Goal: Task Accomplishment & Management: Manage account settings

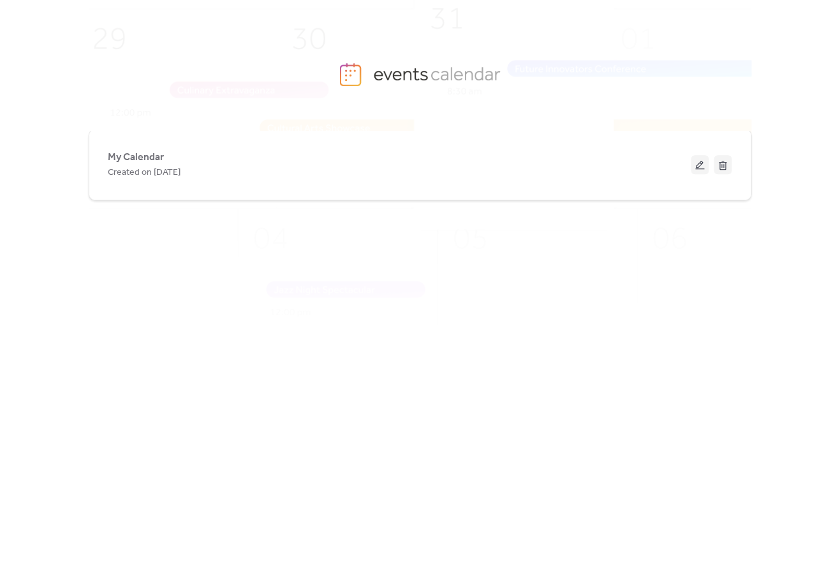
click at [358, 69] on img at bounding box center [439, 195] width 862 height 427
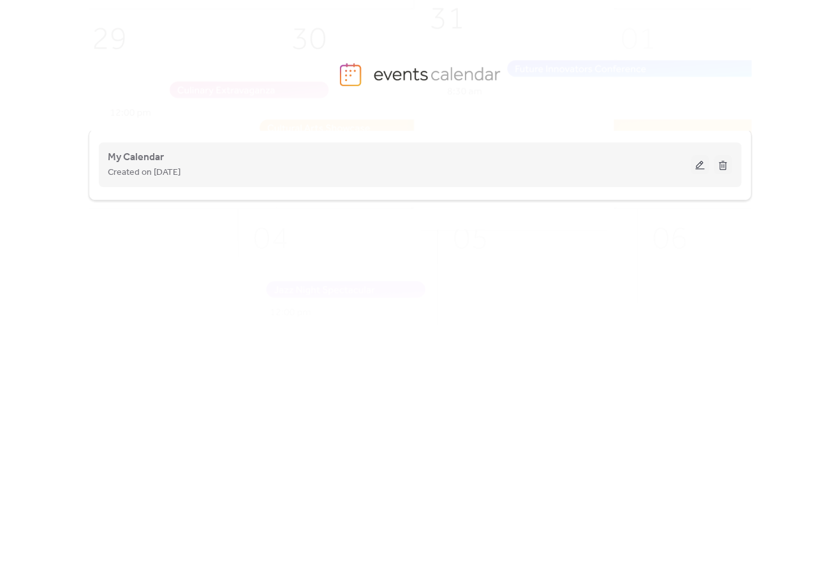
click at [251, 189] on div "My Calendar Created on [DATE]" at bounding box center [420, 164] width 624 height 51
click at [144, 169] on span "Created on [DATE]" at bounding box center [144, 172] width 73 height 15
click at [134, 155] on span "My Calendar" at bounding box center [136, 157] width 56 height 15
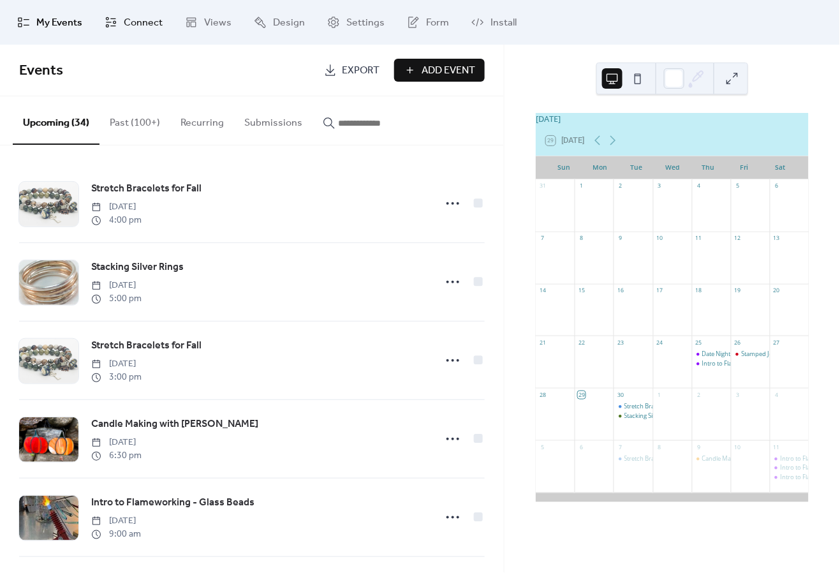
click at [139, 22] on span "Connect" at bounding box center [143, 22] width 39 height 15
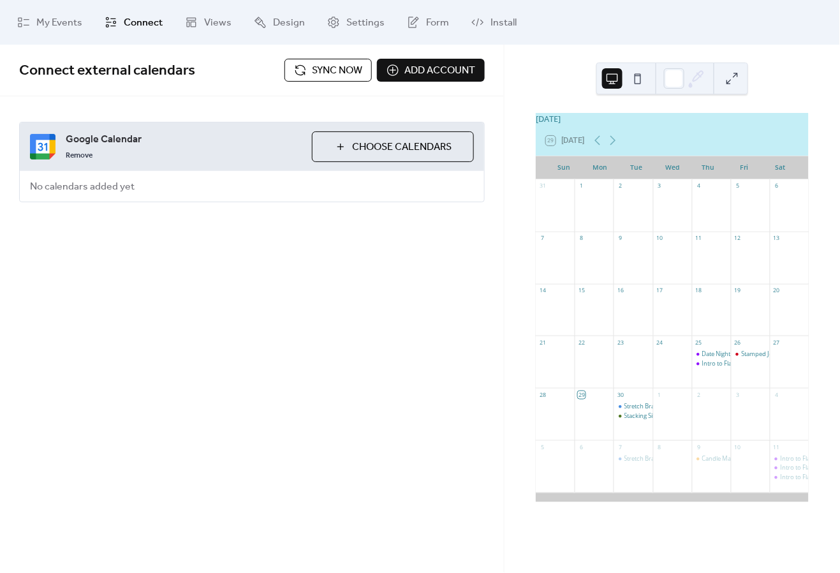
click at [369, 144] on span "Choose Calendars" at bounding box center [402, 147] width 100 height 15
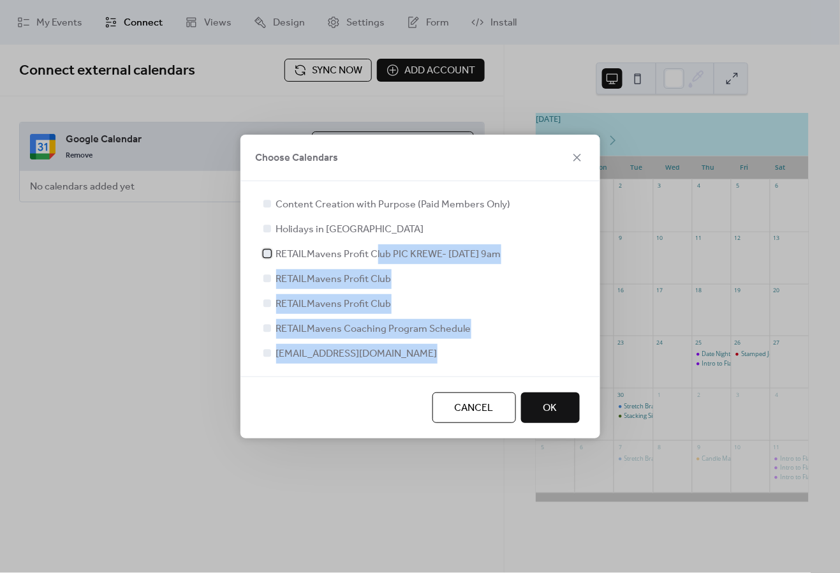
drag, startPoint x: 372, startPoint y: 244, endPoint x: 364, endPoint y: 388, distance: 145.1
click at [364, 388] on div "Choose Calendars Content Creation with Purpose (Paid Members Only) Holidays in …" at bounding box center [420, 287] width 360 height 304
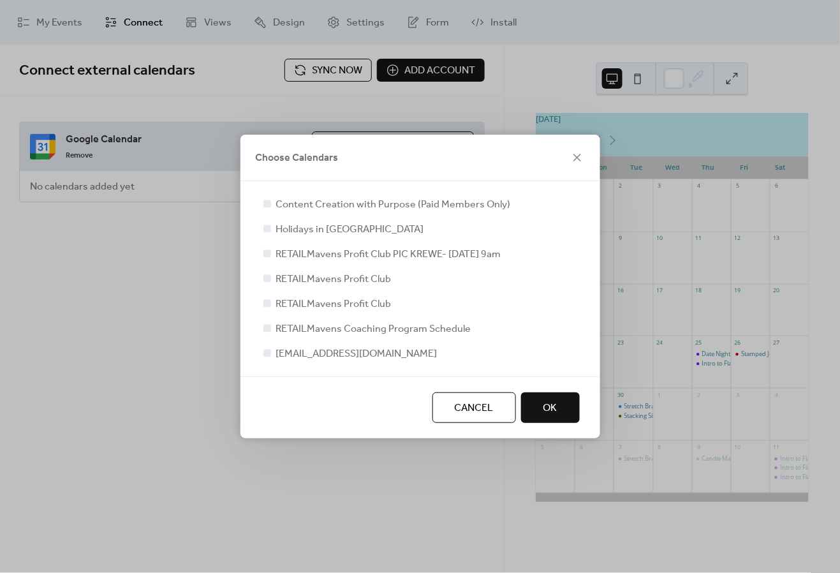
click at [388, 164] on div "Choose Calendars" at bounding box center [420, 158] width 360 height 47
click at [316, 158] on span "Choose Calendars" at bounding box center [297, 158] width 83 height 15
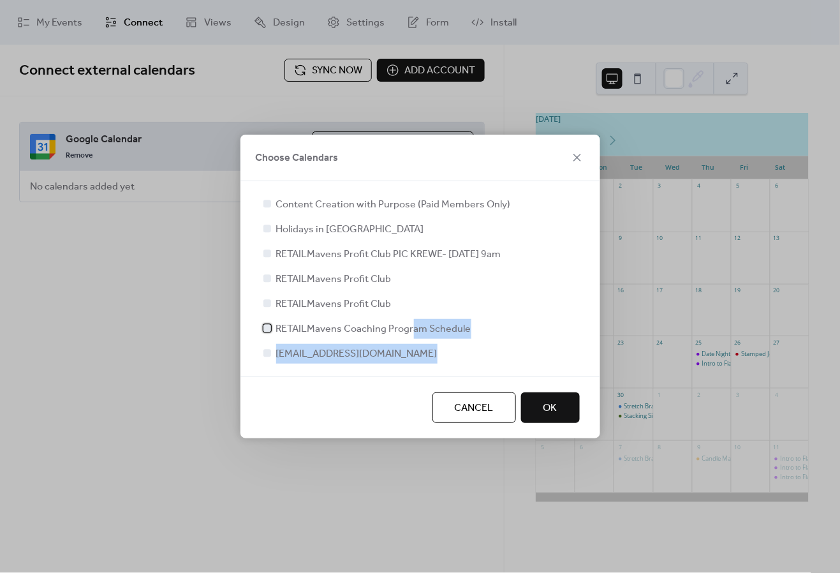
drag, startPoint x: 409, startPoint y: 334, endPoint x: 356, endPoint y: 415, distance: 97.1
click at [356, 415] on div "Choose Calendars Content Creation with Purpose (Paid Members Only) Holidays in …" at bounding box center [420, 287] width 360 height 304
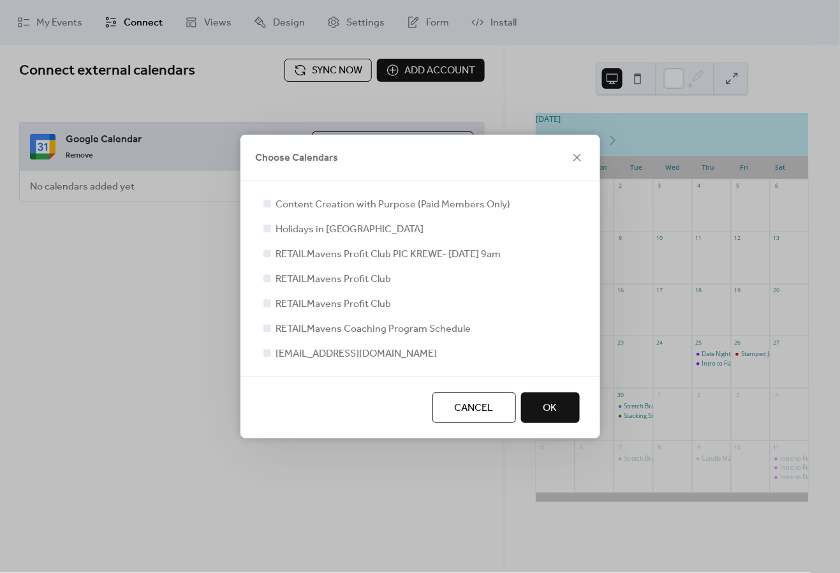
click at [356, 415] on div "Cancel OK" at bounding box center [420, 407] width 360 height 62
click at [471, 415] on span "Cancel" at bounding box center [474, 408] width 39 height 15
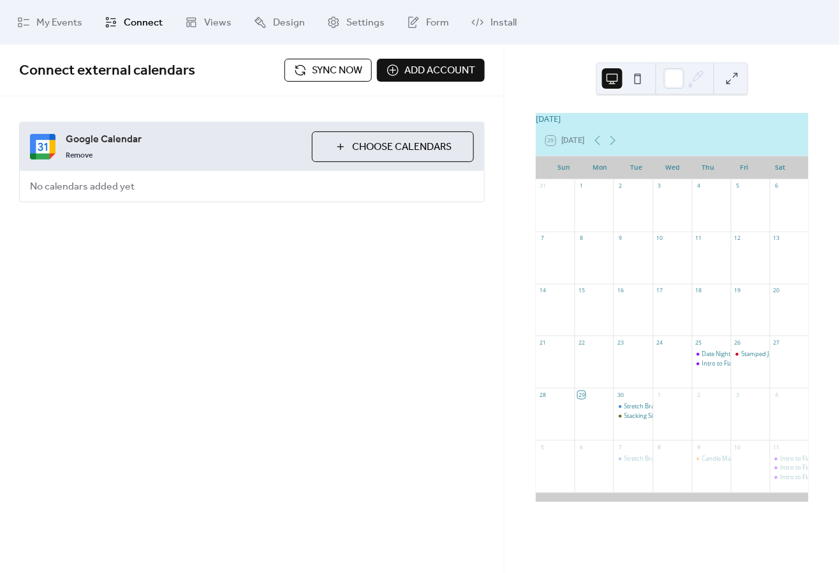
click at [36, 148] on img at bounding box center [43, 147] width 26 height 26
click at [40, 148] on img at bounding box center [43, 147] width 26 height 26
click at [75, 197] on span "No calendars added yet" at bounding box center [82, 187] width 125 height 31
click at [448, 70] on span "Add account" at bounding box center [439, 70] width 71 height 15
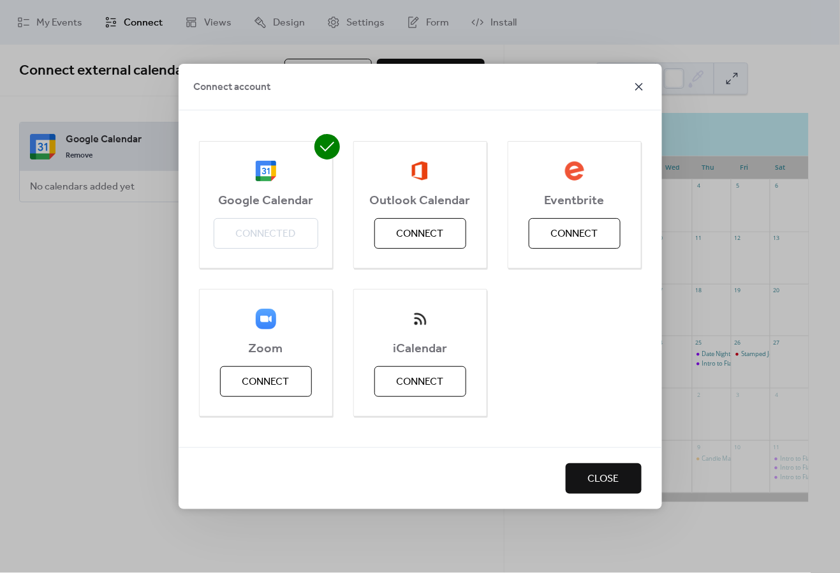
click at [636, 84] on icon at bounding box center [639, 87] width 8 height 8
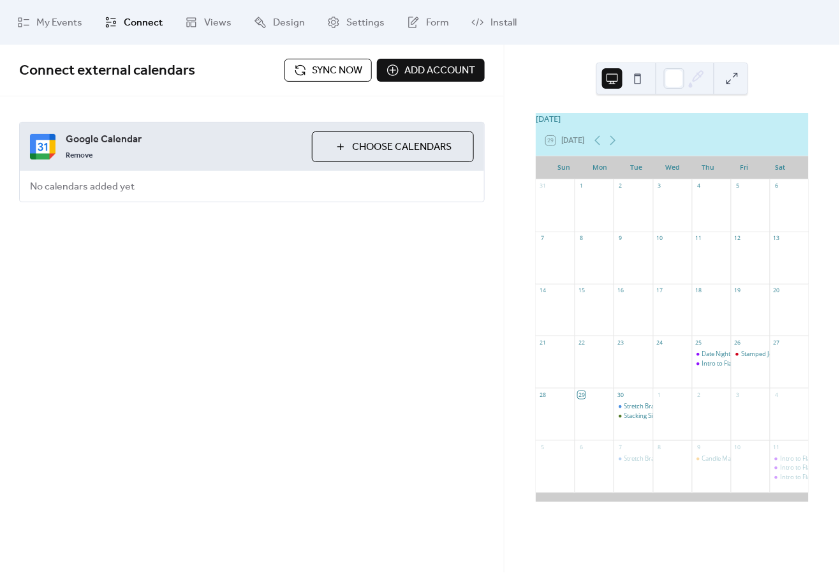
click at [343, 66] on span "Sync now" at bounding box center [337, 70] width 50 height 15
click at [334, 70] on span "Sync now" at bounding box center [337, 70] width 50 height 15
click at [342, 71] on span "Sync now" at bounding box center [337, 70] width 50 height 15
click at [260, 305] on div "Connect external calendars Sync now Add account Google Calendar Remove Choose C…" at bounding box center [252, 309] width 504 height 528
click at [179, 155] on div "Remove" at bounding box center [184, 154] width 236 height 15
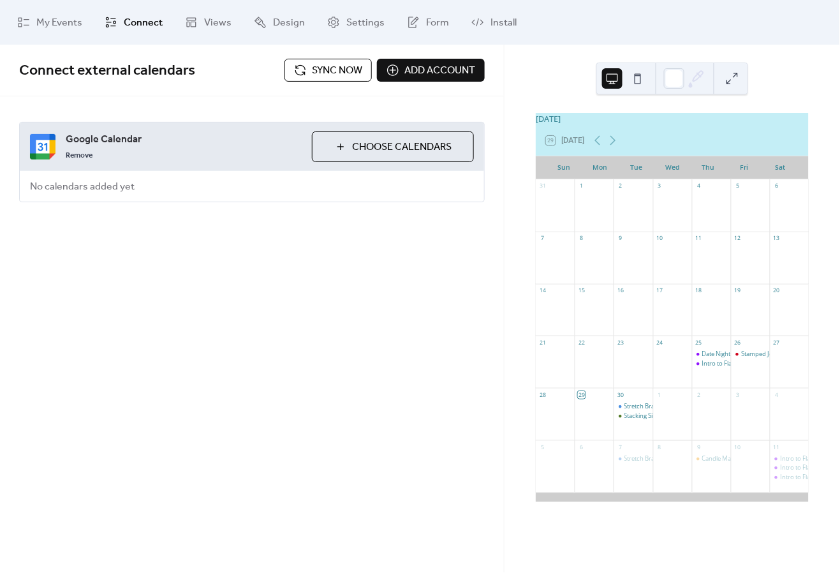
click at [53, 193] on span "No calendars added yet" at bounding box center [82, 187] width 125 height 31
click at [39, 148] on img at bounding box center [43, 147] width 26 height 26
click at [96, 70] on span "Connect external calendars" at bounding box center [107, 71] width 176 height 28
click at [406, 67] on span "Add account" at bounding box center [439, 70] width 71 height 15
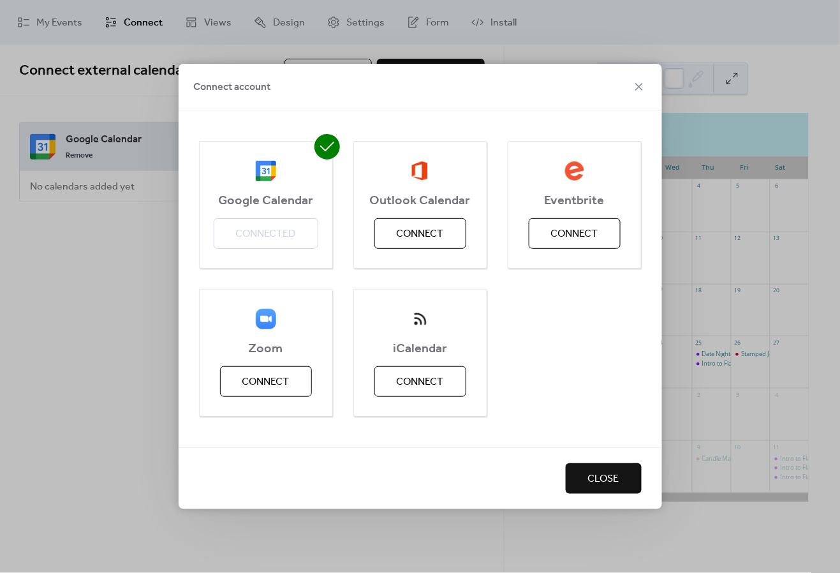
click at [266, 241] on div "Google Calendar Connected" at bounding box center [266, 205] width 134 height 128
click at [606, 477] on span "Close" at bounding box center [603, 478] width 31 height 15
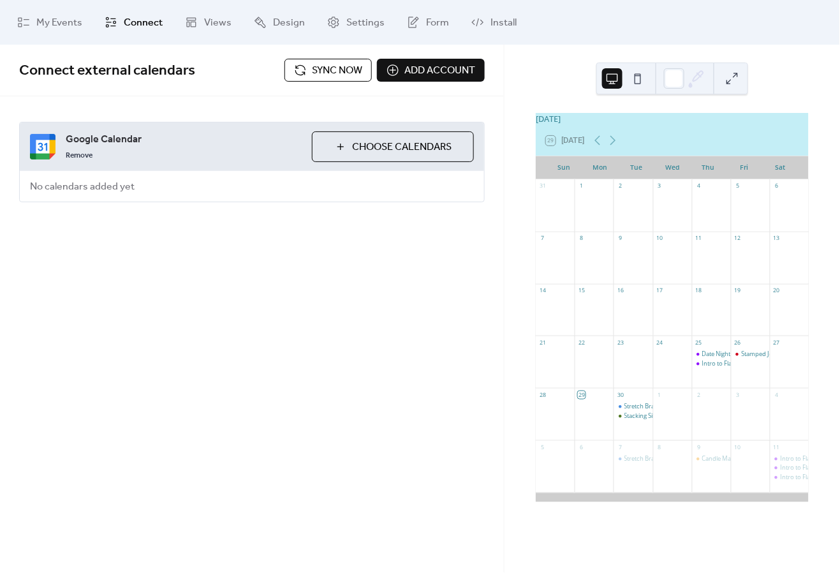
click at [431, 63] on span "Add account" at bounding box center [439, 70] width 71 height 15
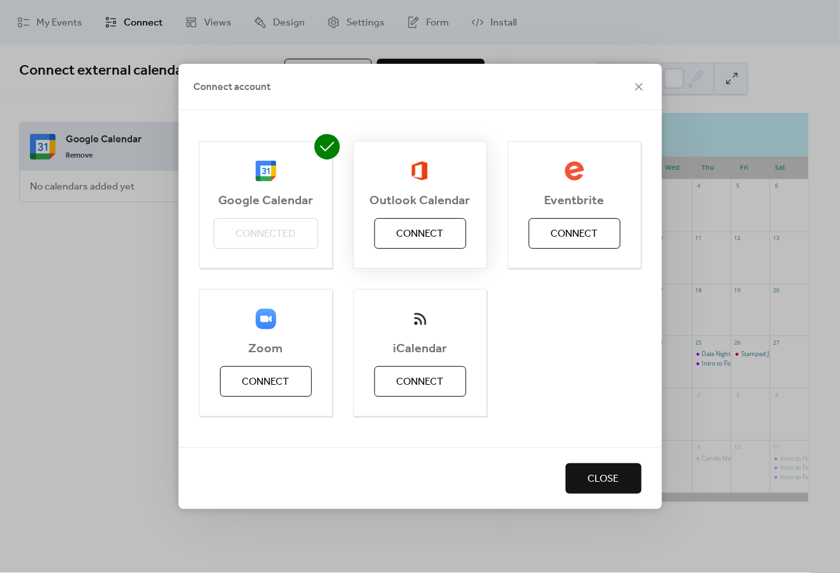
click at [427, 232] on span "Connect" at bounding box center [420, 233] width 47 height 15
click at [274, 228] on div "Google Calendar Connected" at bounding box center [266, 205] width 134 height 128
click at [613, 482] on span "Close" at bounding box center [603, 478] width 31 height 15
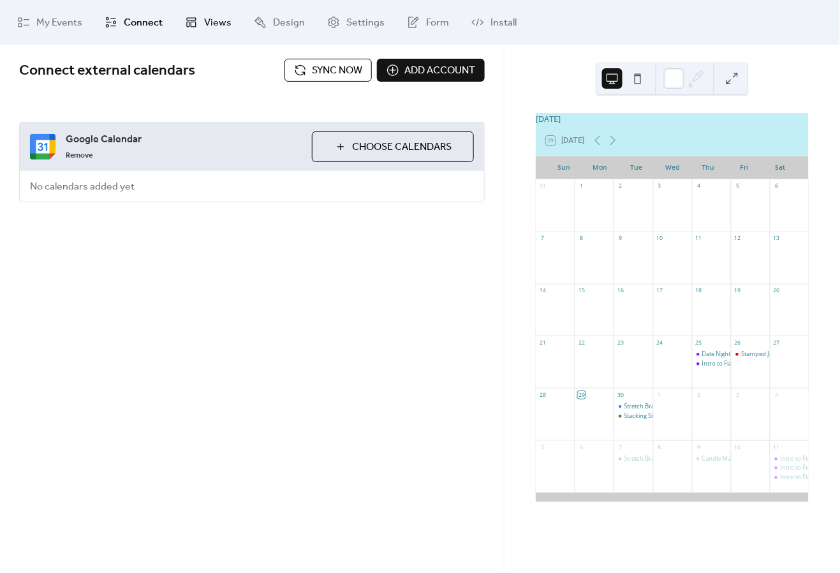
click at [202, 22] on link "Views" at bounding box center [208, 22] width 66 height 34
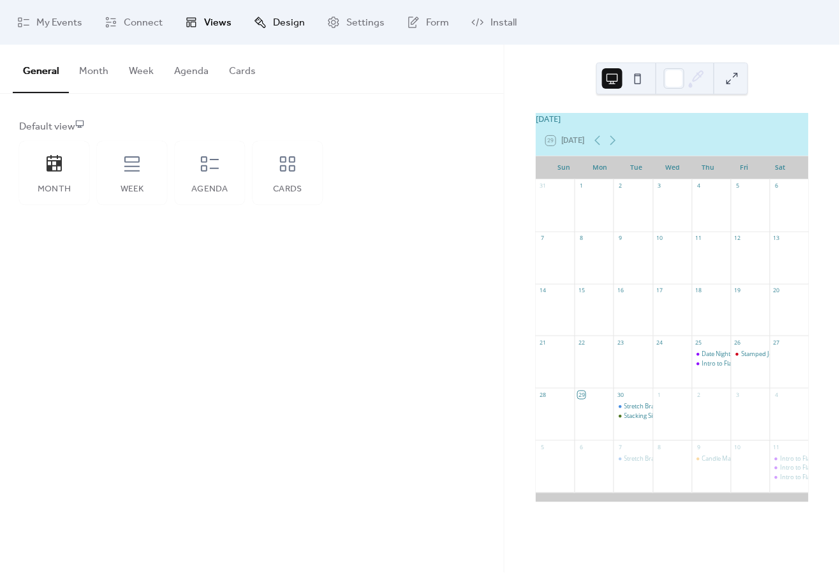
click at [281, 19] on span "Design" at bounding box center [289, 22] width 32 height 15
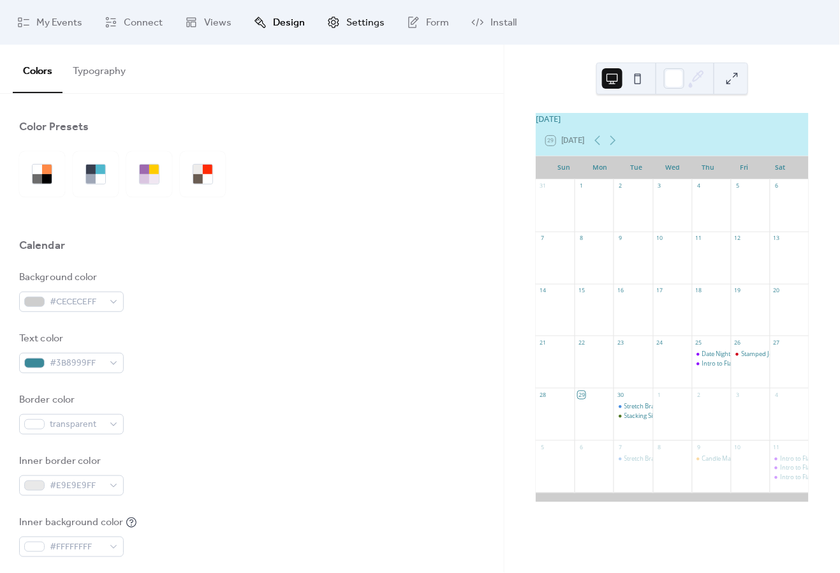
click at [346, 22] on span "Settings" at bounding box center [365, 22] width 38 height 15
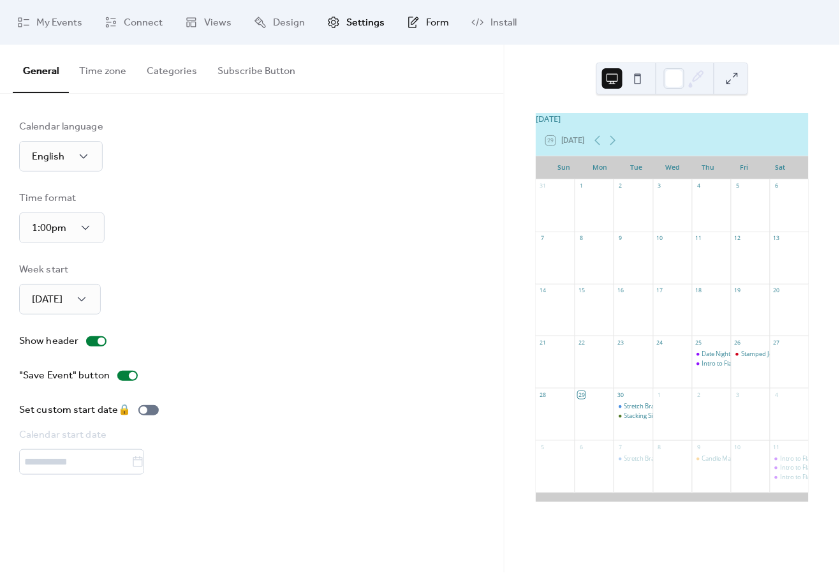
click at [432, 22] on span "Form" at bounding box center [437, 22] width 23 height 15
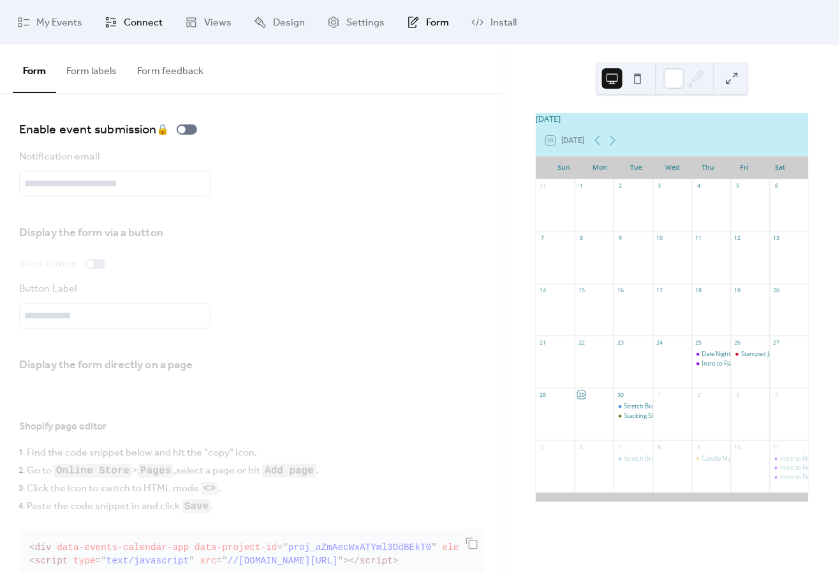
click at [156, 27] on span "Connect" at bounding box center [143, 22] width 39 height 15
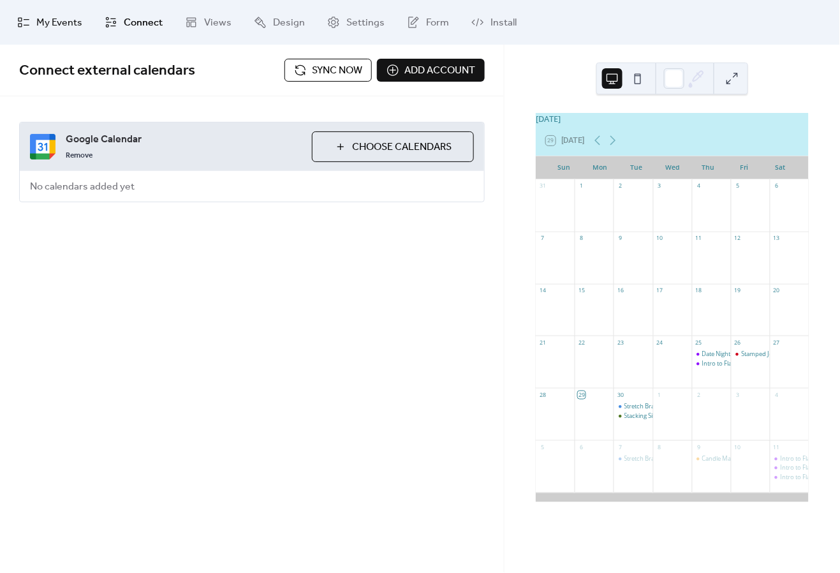
click at [66, 19] on span "My Events" at bounding box center [59, 22] width 46 height 15
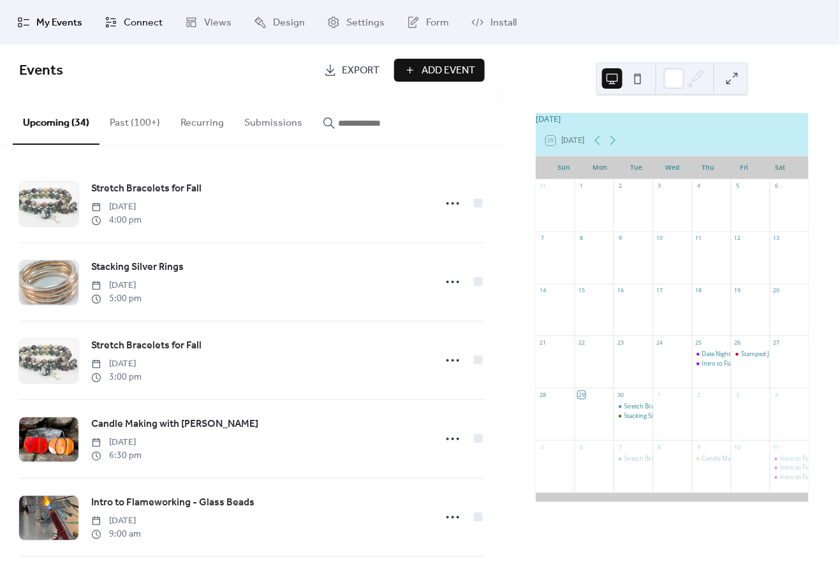
click at [124, 15] on span "Connect" at bounding box center [143, 22] width 39 height 15
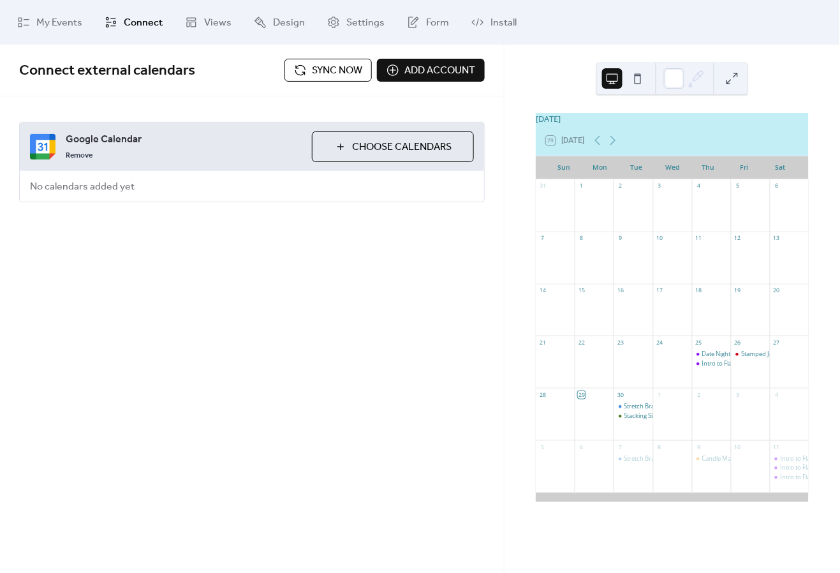
click at [324, 69] on span "Sync now" at bounding box center [337, 70] width 50 height 15
click at [74, 156] on link "Remove" at bounding box center [79, 154] width 27 height 15
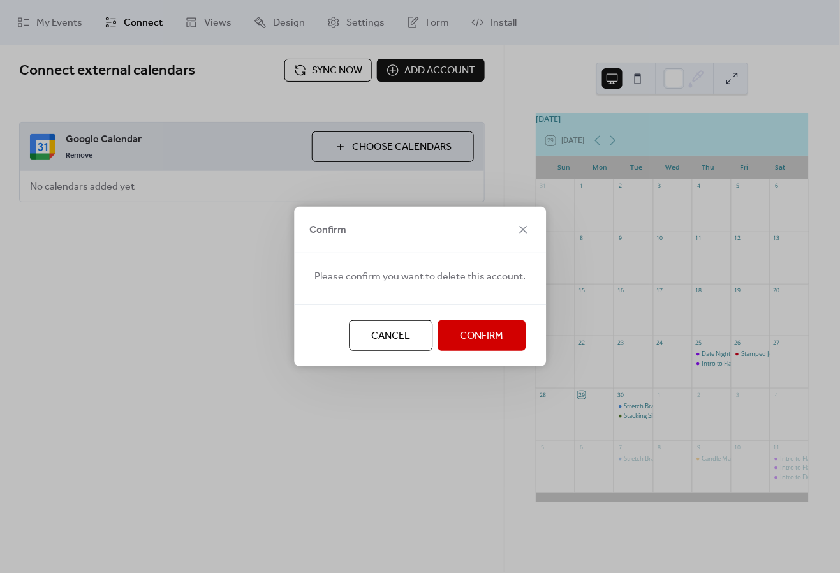
click at [392, 338] on span "Cancel" at bounding box center [390, 335] width 39 height 15
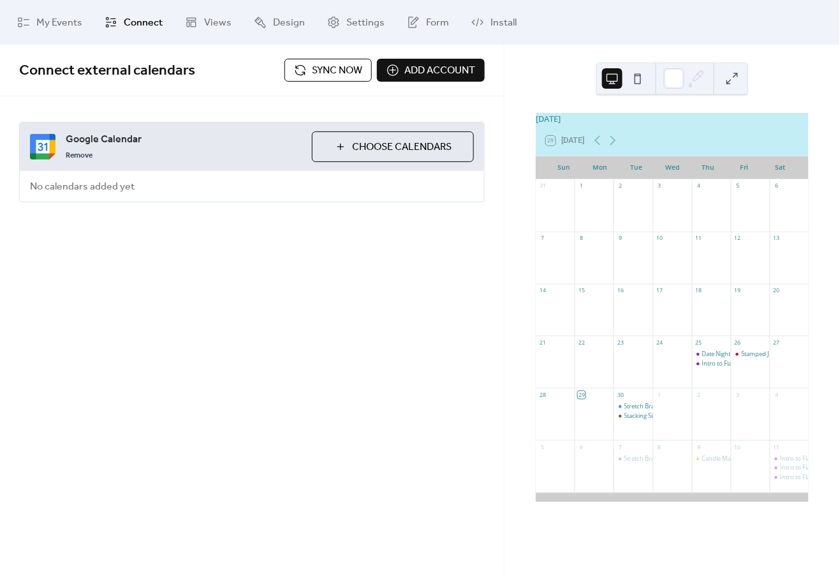
click at [142, 22] on span "Connect" at bounding box center [143, 22] width 39 height 15
click at [145, 139] on span "Google Calendar" at bounding box center [184, 139] width 236 height 15
click at [50, 137] on img at bounding box center [43, 147] width 26 height 26
click at [443, 144] on span "Choose Calendars" at bounding box center [402, 147] width 100 height 15
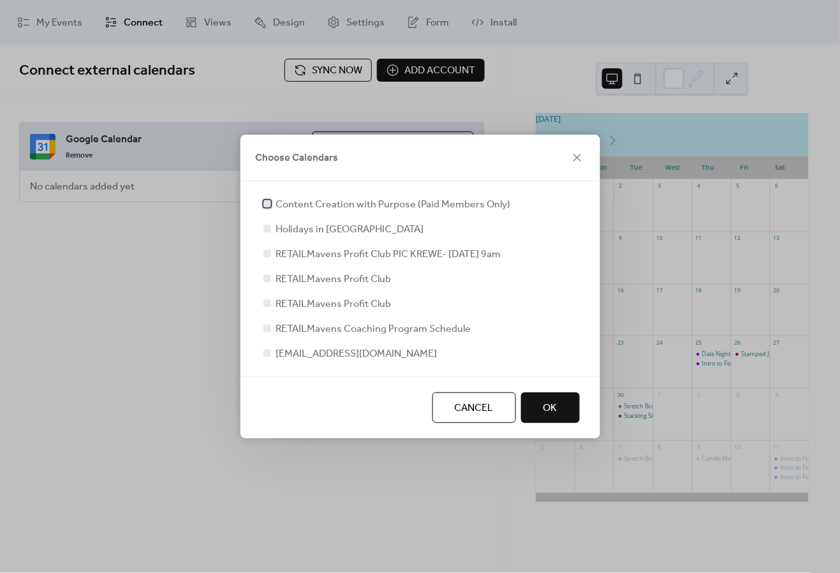
click at [270, 206] on div at bounding box center [267, 204] width 8 height 8
click at [269, 203] on icon at bounding box center [267, 203] width 5 height 5
click at [265, 328] on div at bounding box center [267, 328] width 8 height 8
click at [554, 406] on span "OK" at bounding box center [550, 408] width 14 height 15
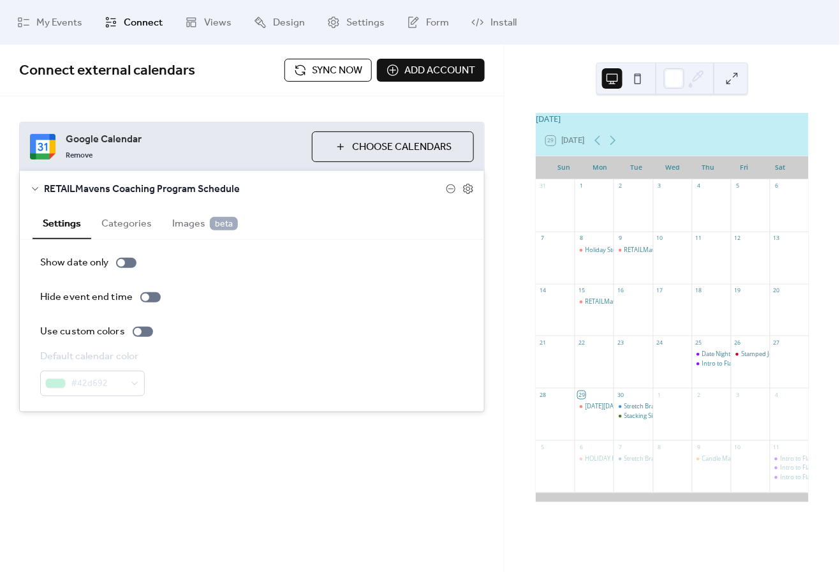
click at [129, 228] on button "Categories" at bounding box center [126, 222] width 71 height 31
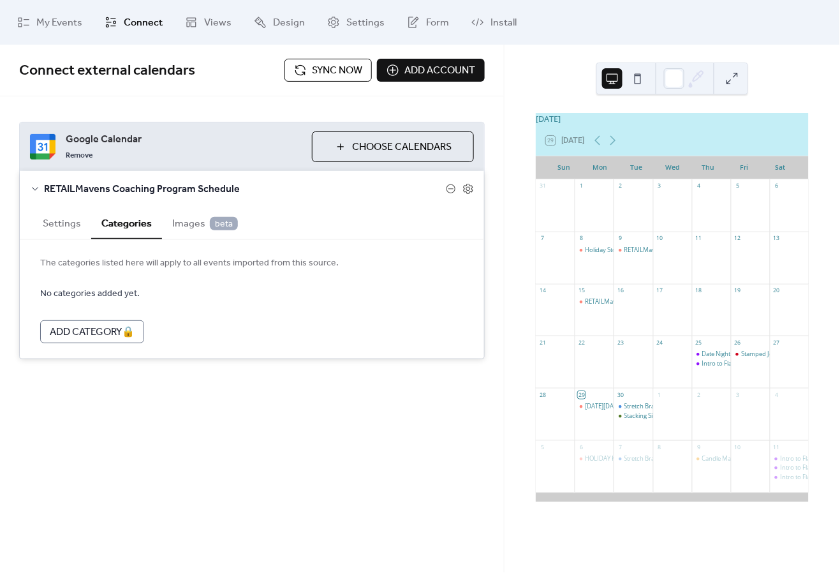
click at [59, 221] on button "Settings" at bounding box center [62, 222] width 59 height 31
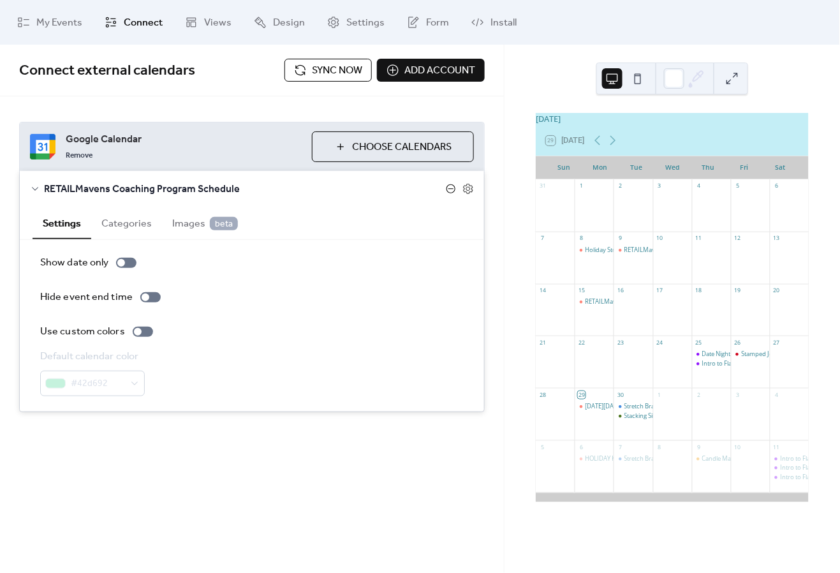
click at [448, 189] on icon at bounding box center [451, 189] width 10 height 10
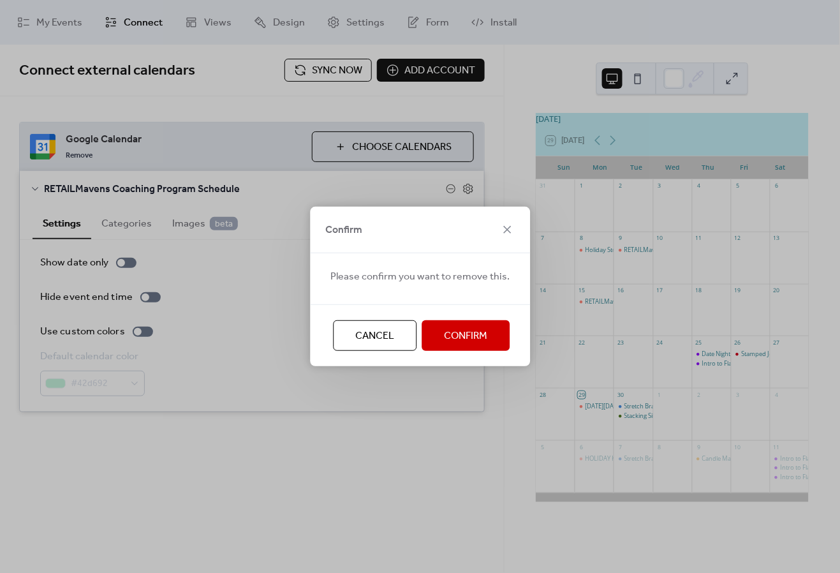
click at [465, 330] on span "Confirm" at bounding box center [465, 335] width 43 height 15
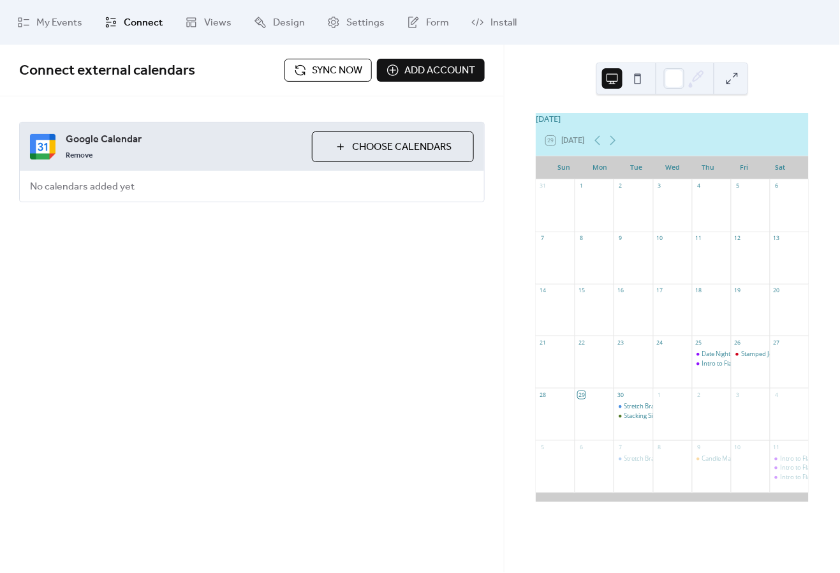
click at [325, 392] on div "Connect external calendars Sync now Add account Google Calendar Remove Choose C…" at bounding box center [252, 309] width 504 height 528
